Goal: Task Accomplishment & Management: Manage account settings

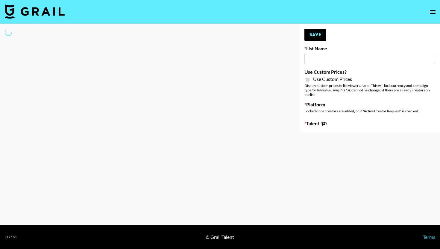
type input "Redence Beauty"
checkbox input "true"
select select "Brand"
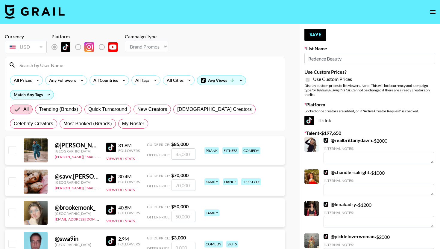
click at [42, 60] on div at bounding box center [145, 65] width 280 height 16
click at [40, 64] on input at bounding box center [148, 65] width 265 height 10
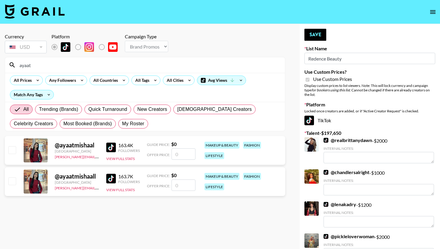
type input "ayaat"
click at [184, 150] on input "number" at bounding box center [183, 153] width 24 height 11
checkbox input "true"
type input "2"
checkbox input "false"
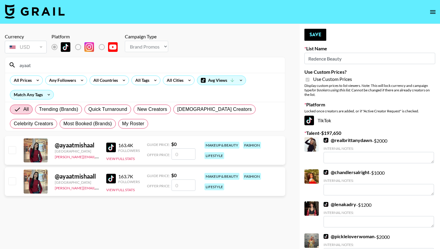
checkbox input "true"
type input "2"
checkbox input "false"
click at [183, 182] on input "number" at bounding box center [183, 184] width 24 height 11
checkbox input "true"
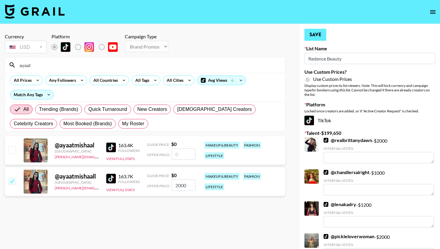
type input "2000"
click at [306, 39] on button "Save" at bounding box center [315, 35] width 22 height 12
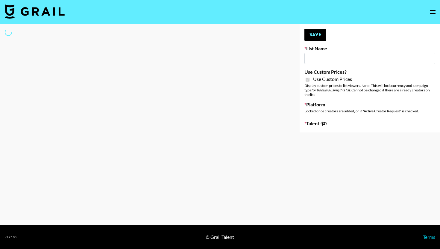
type input "Dime Beauty"
checkbox input "true"
select select "Brand"
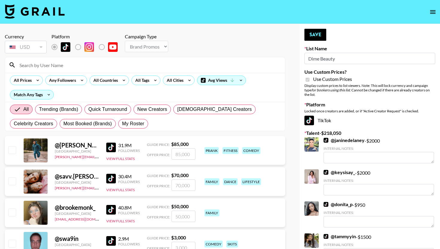
click at [80, 66] on input at bounding box center [148, 65] width 265 height 10
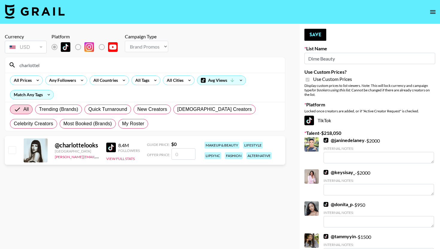
type input "charlottel"
click at [184, 153] on input "number" at bounding box center [183, 153] width 24 height 11
checkbox input "true"
type input "7000"
click at [152, 64] on input "charlottel" at bounding box center [148, 65] width 265 height 10
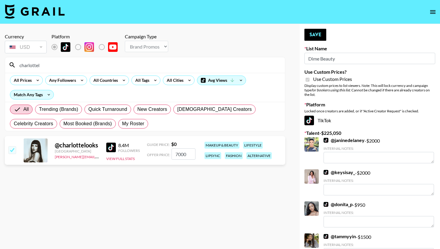
click at [152, 64] on input "charlottel" at bounding box center [148, 65] width 265 height 10
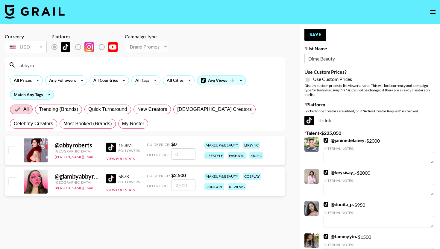
type input "abbyro"
click at [185, 158] on input "number" at bounding box center [183, 153] width 24 height 11
type input "8"
checkbox input "false"
checkbox input "true"
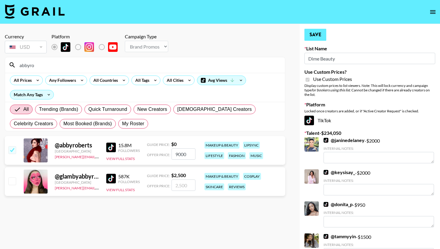
type input "9000"
click at [316, 30] on button "Save" at bounding box center [315, 35] width 22 height 12
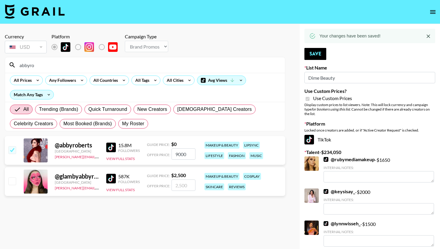
click at [85, 64] on input "abbyro" at bounding box center [148, 65] width 265 height 10
drag, startPoint x: 85, startPoint y: 64, endPoint x: 89, endPoint y: 58, distance: 7.6
click at [85, 64] on input "abbyro" at bounding box center [148, 65] width 265 height 10
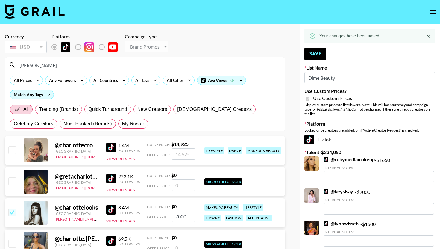
type input "charlot"
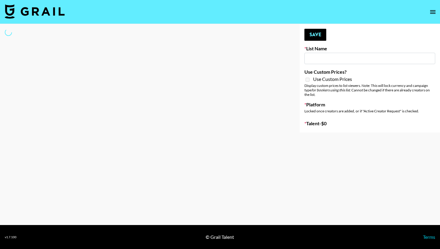
type input "Cosplay"
select select "Song"
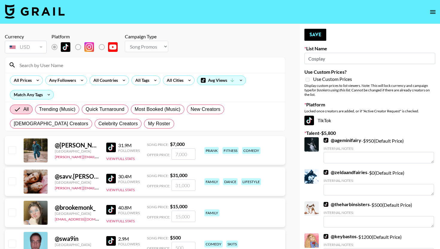
click at [85, 62] on input at bounding box center [148, 65] width 265 height 10
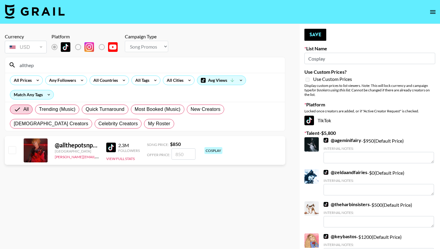
type input "allthep"
click at [180, 162] on div "@ allthepotsnpans United States charlie@grail-talent.com 2.3M Followers View Fu…" at bounding box center [145, 150] width 280 height 29
click at [180, 159] on input "number" at bounding box center [183, 153] width 24 height 11
checkbox input "true"
type input "850"
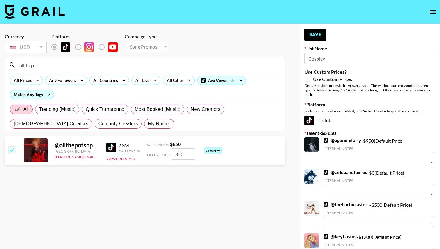
click at [119, 67] on input "allthep" at bounding box center [148, 65] width 265 height 10
click at [180, 157] on input "850" at bounding box center [183, 153] width 24 height 11
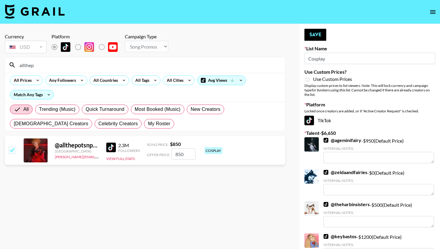
click at [180, 157] on input "850" at bounding box center [183, 153] width 24 height 11
checkbox input "true"
type input "1000"
click at [31, 65] on div "Remove selected talent to change your currency" at bounding box center [38, 62] width 75 height 7
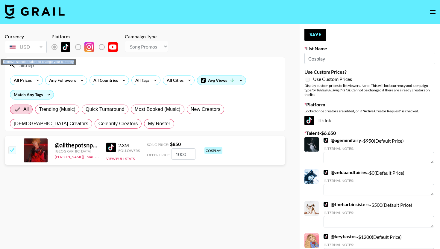
click at [31, 65] on div "Remove selected talent to change your currency" at bounding box center [38, 62] width 75 height 7
click at [49, 65] on div "Remove selected talent to change your currency" at bounding box center [38, 59] width 77 height 11
click at [63, 67] on input "allthep" at bounding box center [148, 65] width 265 height 10
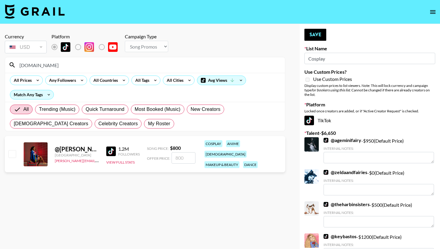
type input "hannah.sh"
click at [189, 152] on input "number" at bounding box center [183, 157] width 24 height 11
checkbox input "true"
type input "600"
click at [79, 66] on input "hannah.sh" at bounding box center [148, 65] width 265 height 10
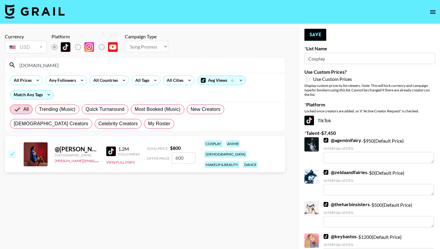
click at [79, 66] on input "hannah.sh" at bounding box center [148, 65] width 265 height 10
click at [310, 40] on button "Save" at bounding box center [315, 35] width 22 height 12
